Goal: Navigation & Orientation: Find specific page/section

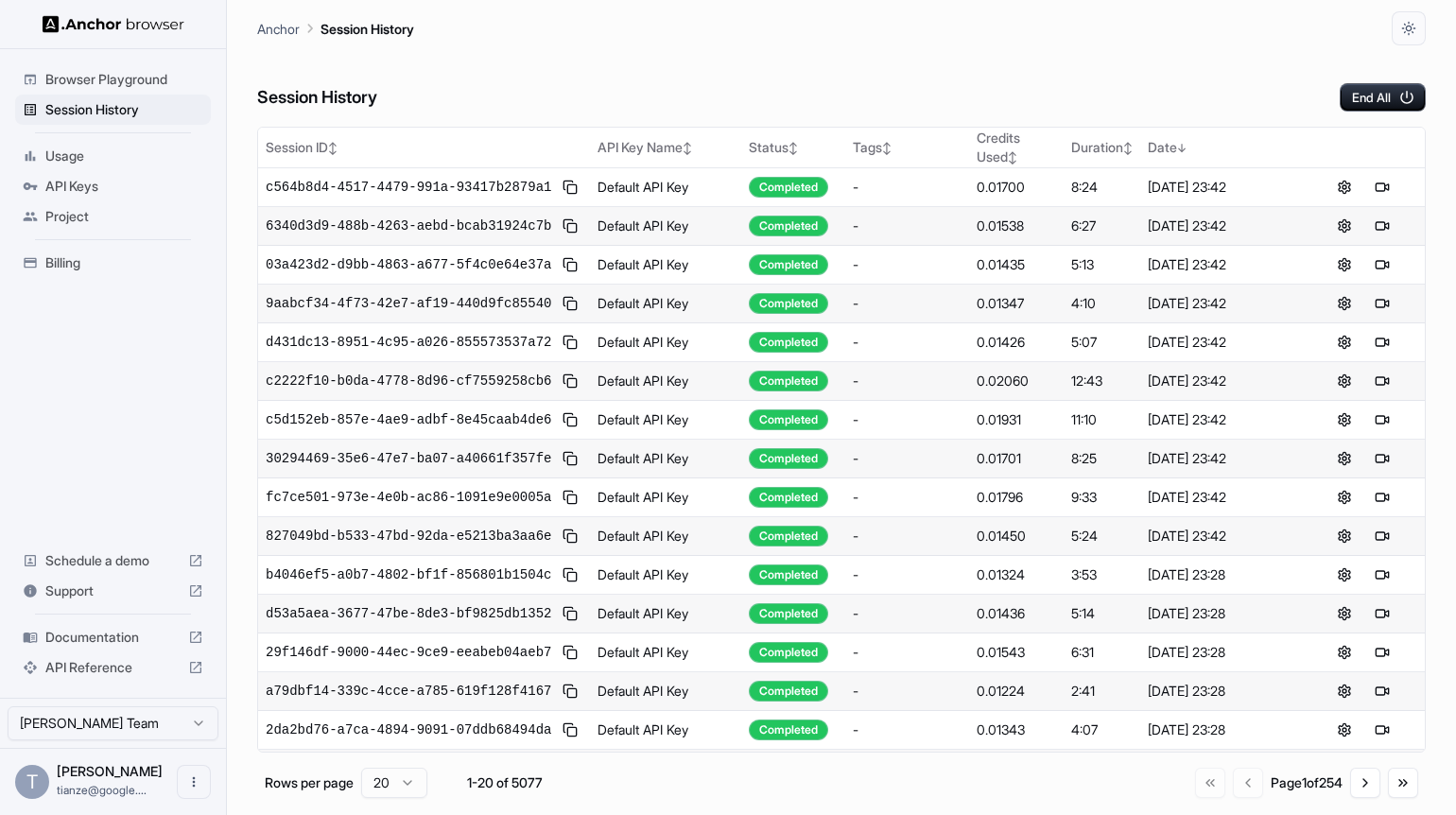
click at [65, 272] on span "Billing" at bounding box center [124, 262] width 158 height 19
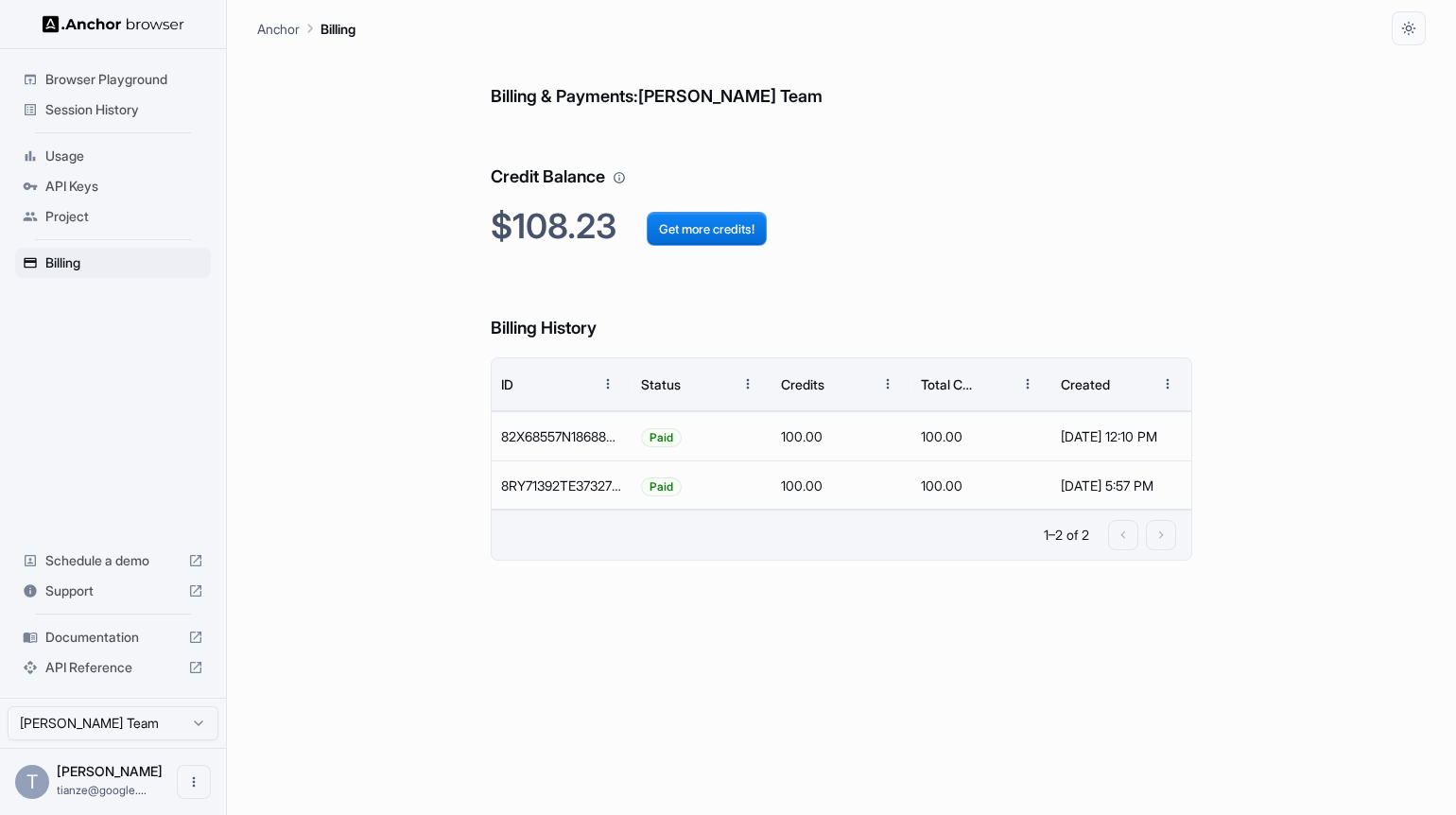
click at [105, 90] on div "Browser Playground" at bounding box center [112, 79] width 196 height 30
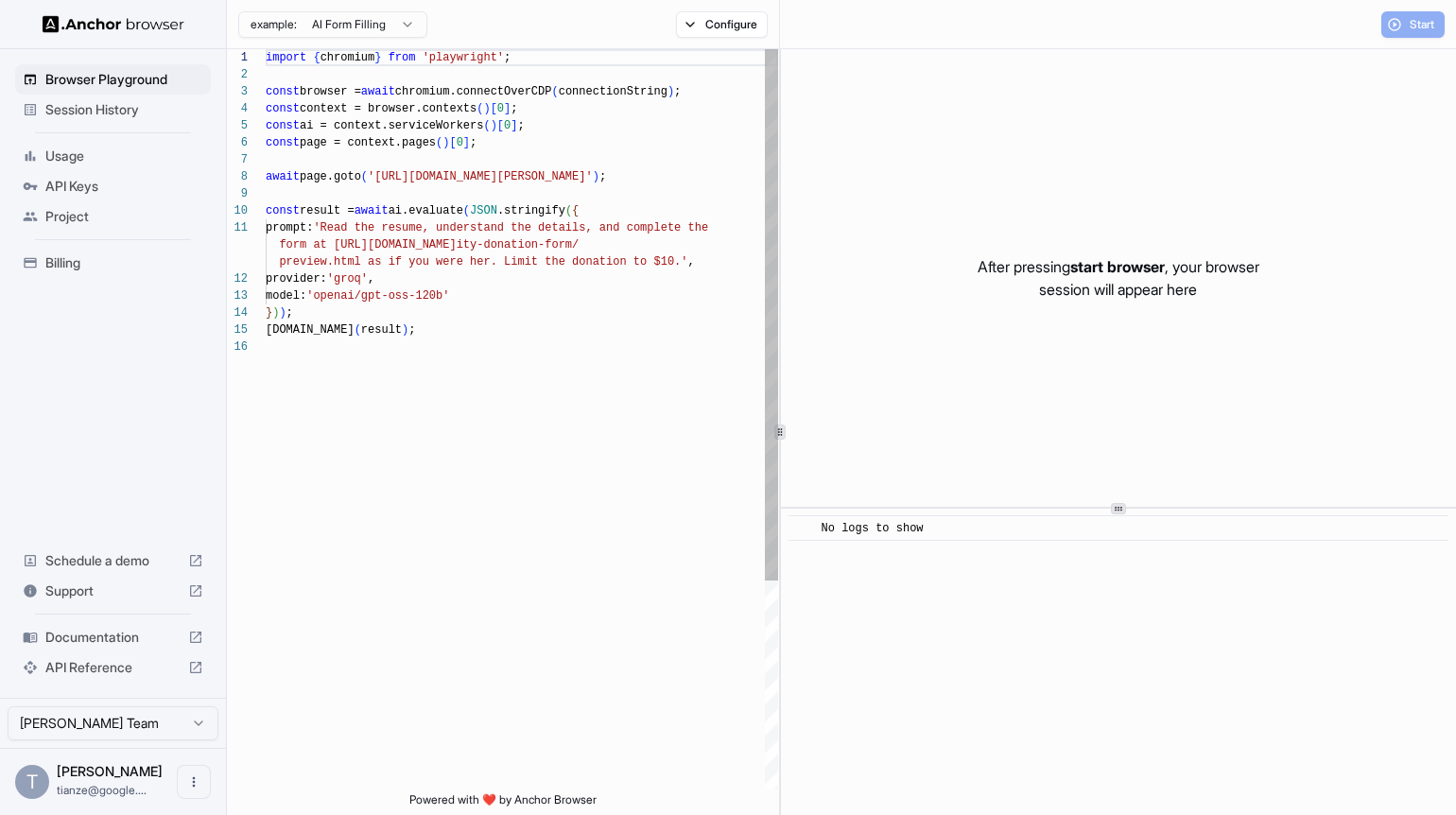
scroll to position [170, 0]
click at [98, 113] on span "Session History" at bounding box center [124, 109] width 158 height 19
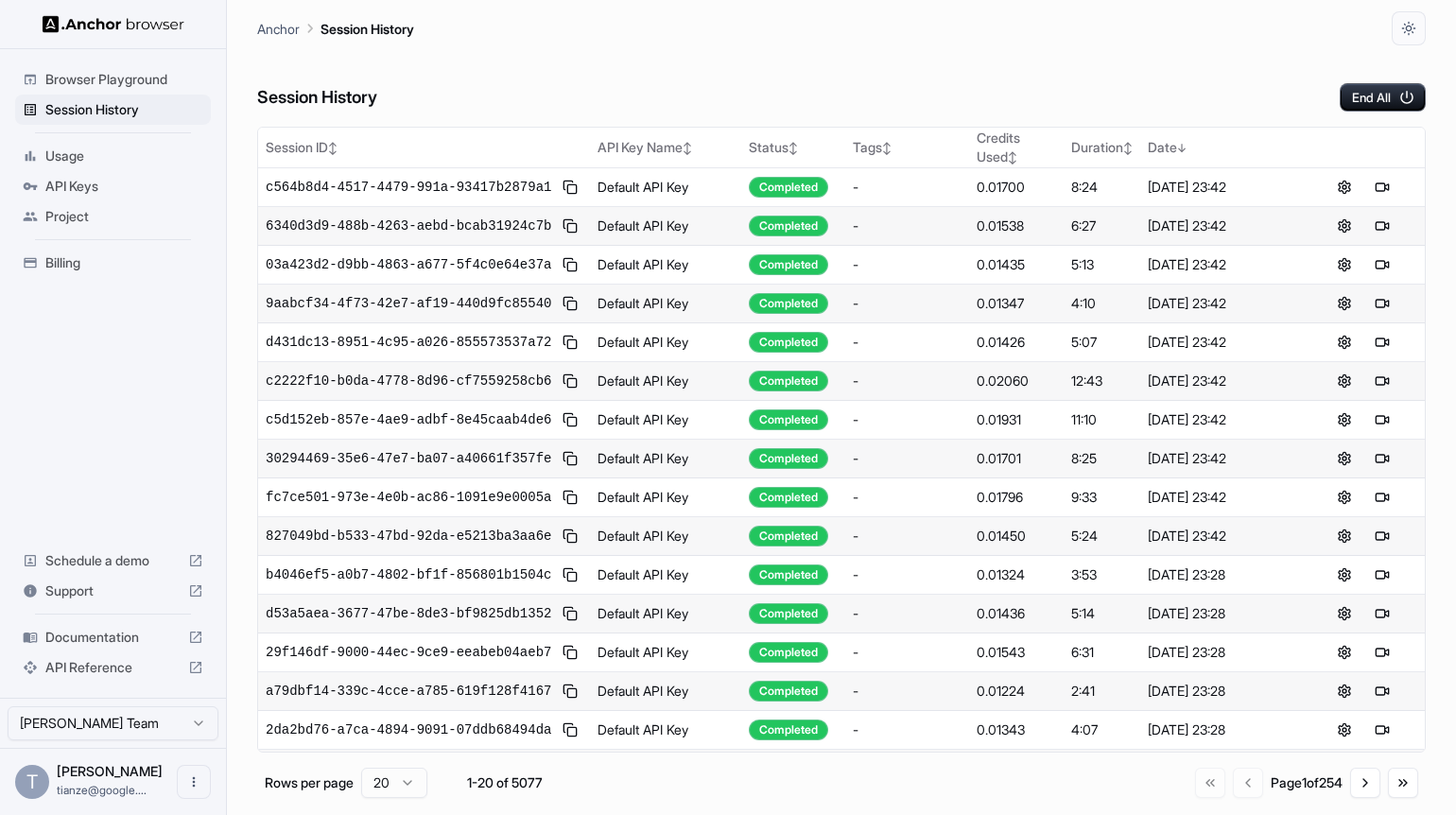
scroll to position [630, 0]
